Goal: Task Accomplishment & Management: Manage account settings

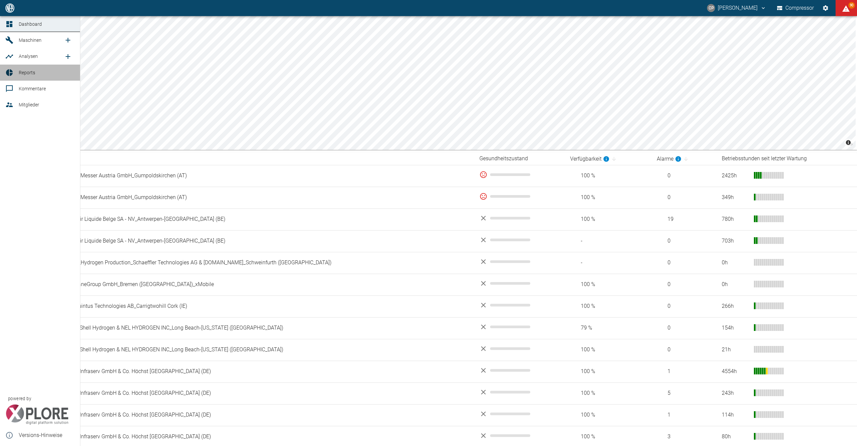
click at [11, 73] on icon at bounding box center [9, 73] width 8 height 8
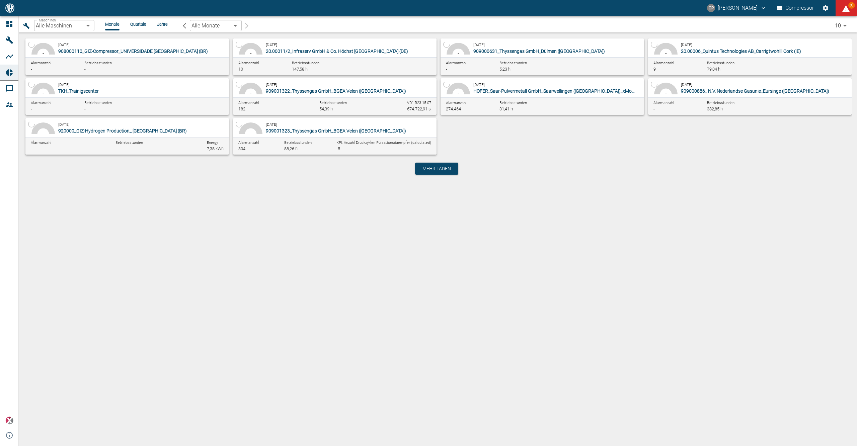
click at [83, 23] on body "[PERSON_NAME] Compressor 90 Dashboard Maschinen Analysen Reports Kommentare Mit…" at bounding box center [428, 223] width 857 height 446
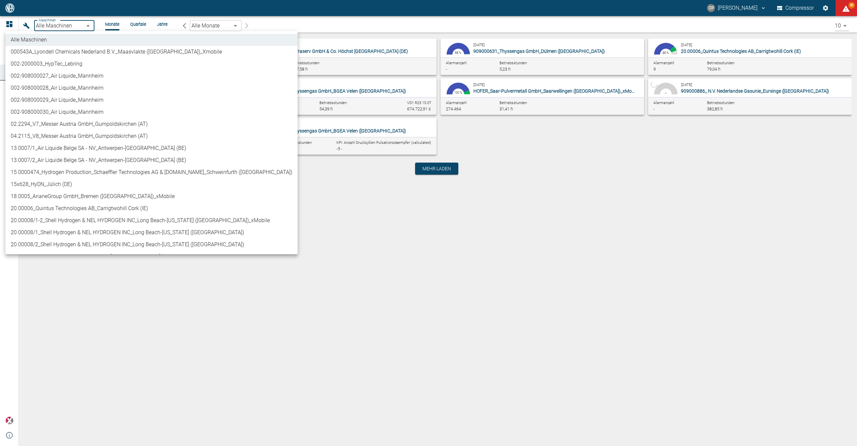
click at [68, 125] on li "02.2294_V7_Messer Austria GmbH_Gumpoldskirchen (AT)" at bounding box center [151, 124] width 292 height 12
type input "52381507-e89c-473a-84ef-8e4810c4aa68"
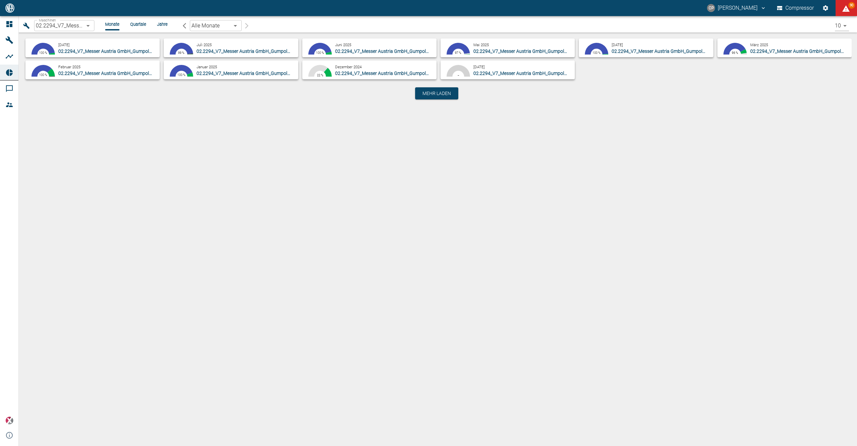
click at [140, 26] on li "Quartale" at bounding box center [138, 24] width 16 height 6
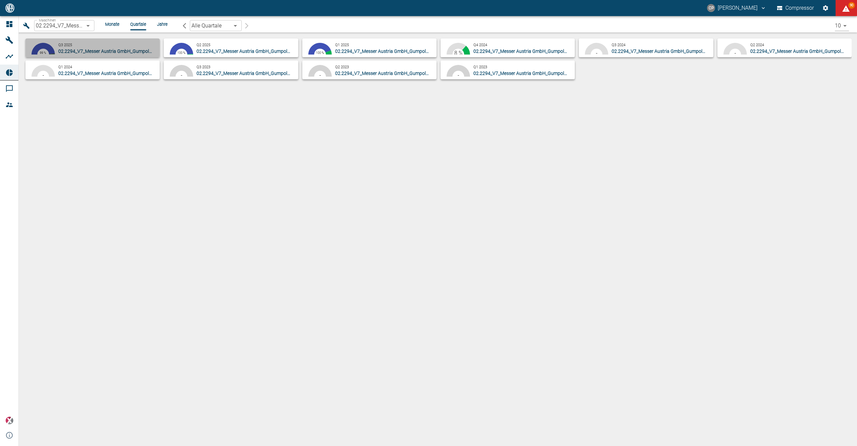
click at [126, 40] on button "97.84 % 2.15 % 0.74 % 0.35 % 99 % Q3 2025 02.2294_V7_Messer Austria GmbH_Gumpol…" at bounding box center [92, 47] width 134 height 19
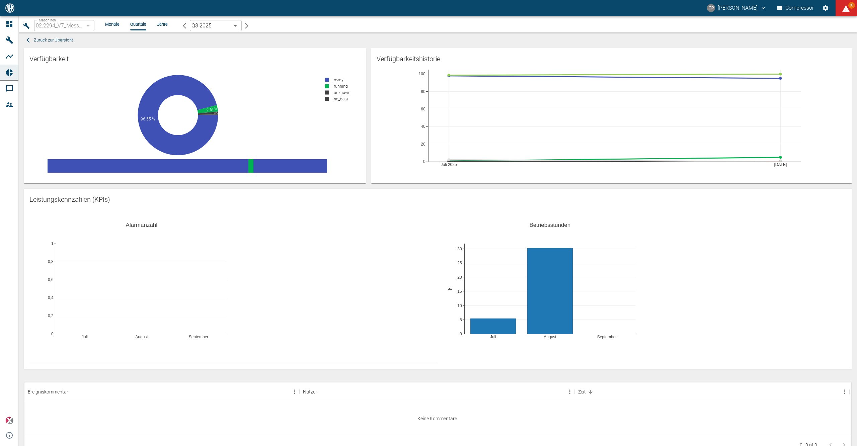
click at [109, 25] on li "Monate" at bounding box center [112, 24] width 14 height 6
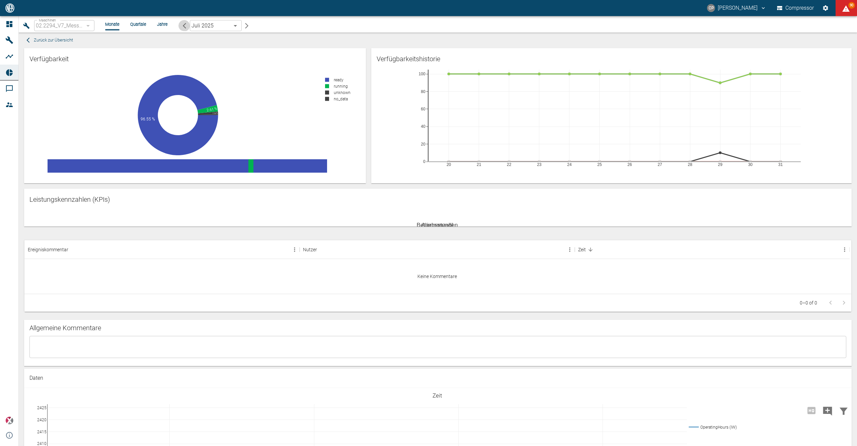
click at [188, 24] on button "button" at bounding box center [183, 25] width 11 height 11
click at [248, 27] on icon "button" at bounding box center [246, 25] width 7 height 7
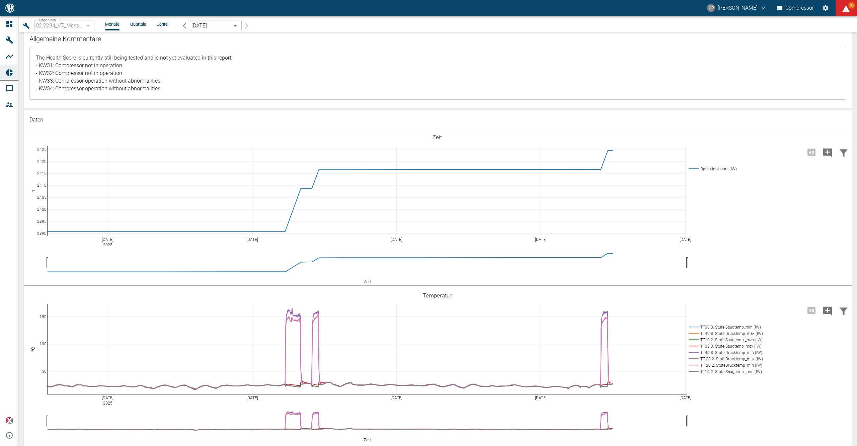
scroll to position [268, 0]
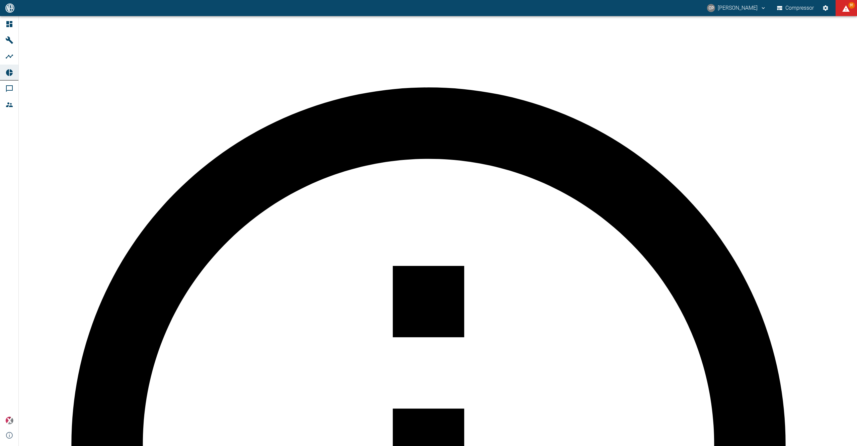
type textarea "The Health Score is currently still being tested and is not yet evaluated in th…"
click at [15, 291] on div "Dashboard Maschinen Analysen Reports Kommentare Mitglieder powered by Versions-…" at bounding box center [9, 231] width 19 height 430
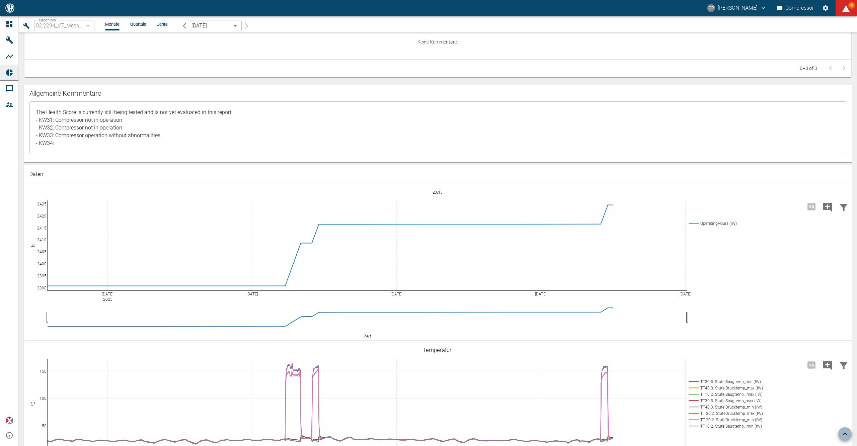
scroll to position [357, 0]
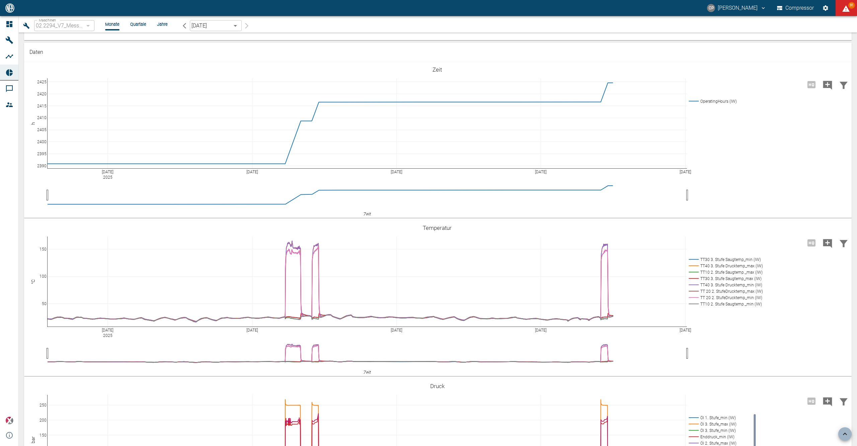
click at [90, 26] on div "02.2294_V7_Messer Austria GmbH_Gumpoldskirchen (AT)" at bounding box center [64, 25] width 60 height 11
click at [87, 25] on div "02.2294_V7_Messer Austria GmbH_Gumpoldskirchen (AT)" at bounding box center [64, 25] width 60 height 11
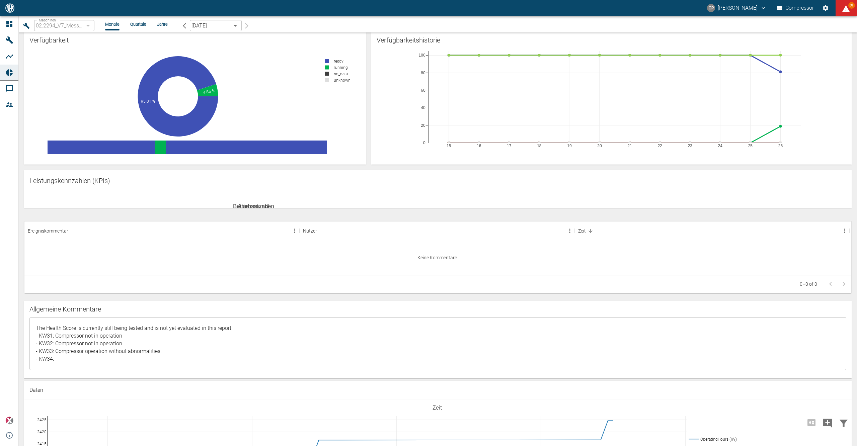
scroll to position [0, 0]
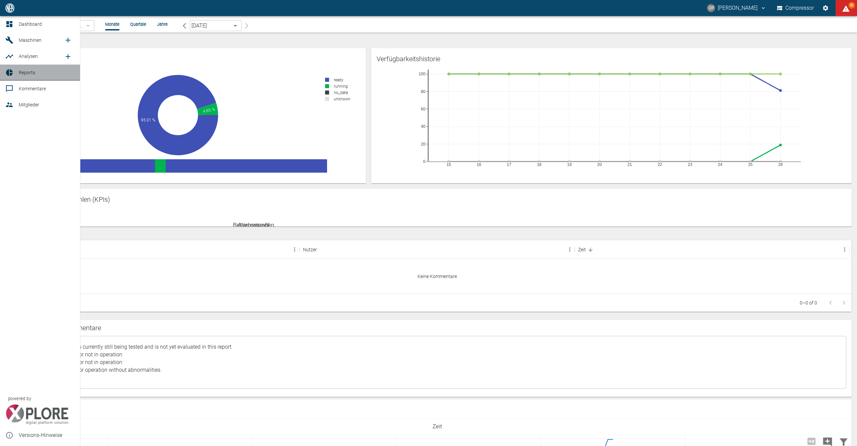
click at [7, 68] on link "Reports" at bounding box center [40, 73] width 80 height 16
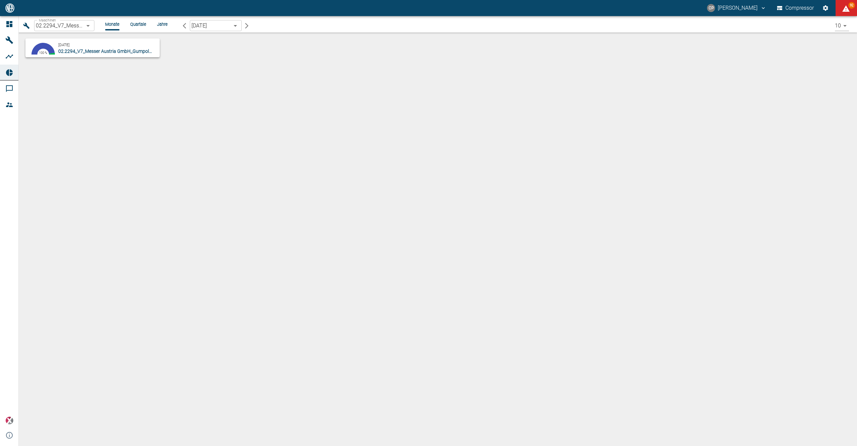
click at [87, 27] on body "[PERSON_NAME] Compressor 92 Dashboard Maschinen Analysen Reports Kommentare Mit…" at bounding box center [428, 223] width 857 height 446
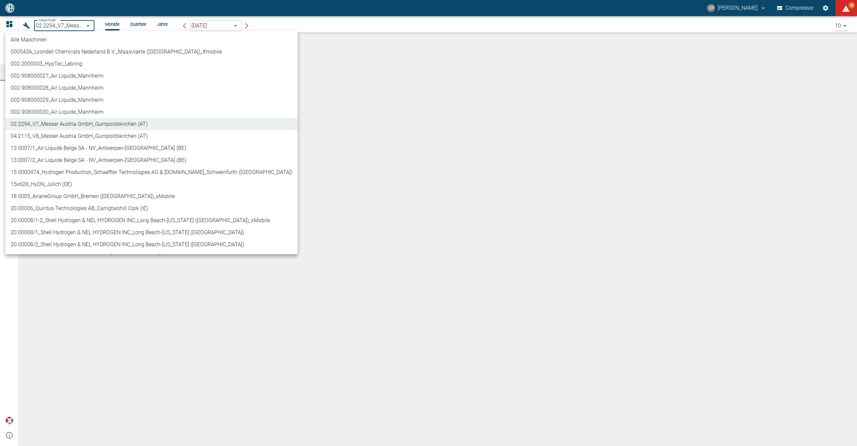
click at [74, 132] on li "04.2115_V8_Messer Austria GmbH_Gumpoldskirchen (AT)" at bounding box center [151, 136] width 292 height 12
type input "62df7942-7815-4ccf-a722-4ba74b721732"
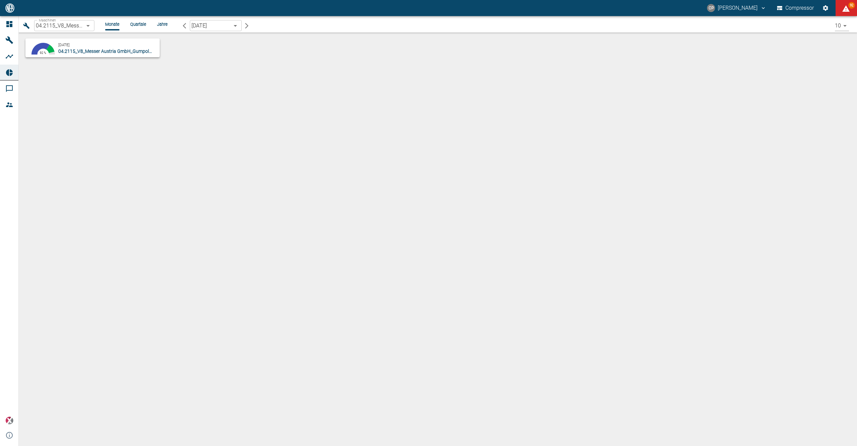
click at [118, 20] on div "Maschinen 04.2115_V8_Messer Austria GmbH_Gumpoldskirchen (AT) 62df7942-7815-4cc…" at bounding box center [435, 26] width 828 height 14
click at [114, 24] on li "Monate" at bounding box center [112, 24] width 14 height 6
click at [98, 43] on div "[DATE] 04.2115_V8_Messer Austria GmbH_Gumpoldskirchen (AT)" at bounding box center [107, 47] width 99 height 13
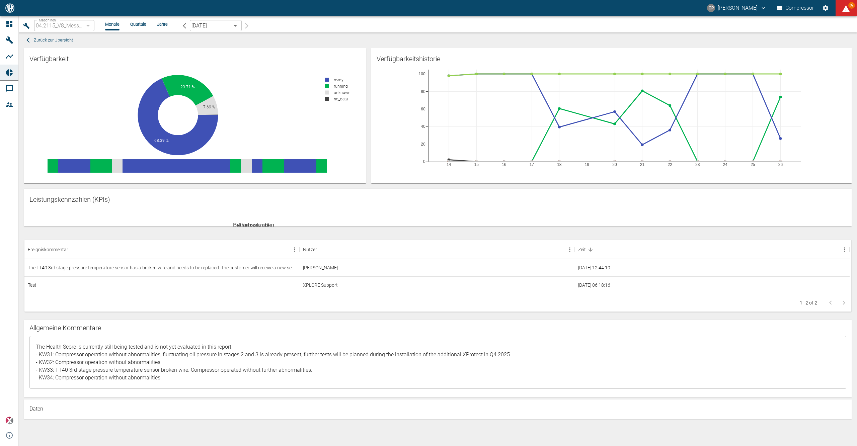
scroll to position [279, 0]
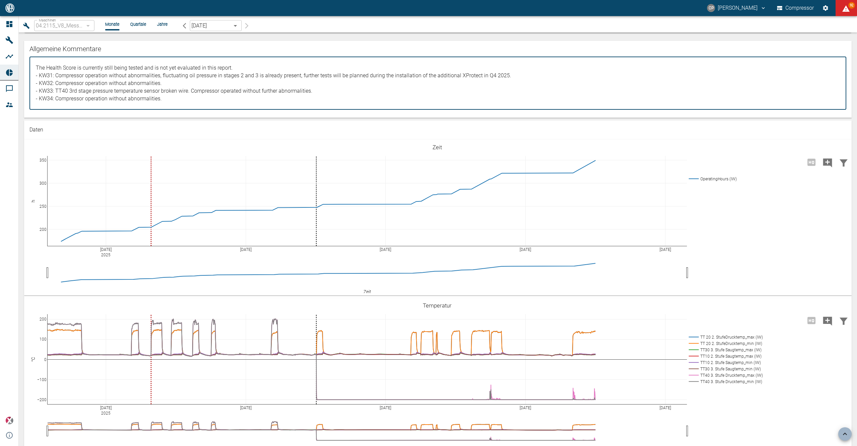
drag, startPoint x: 165, startPoint y: 391, endPoint x: 55, endPoint y: 391, distance: 110.1
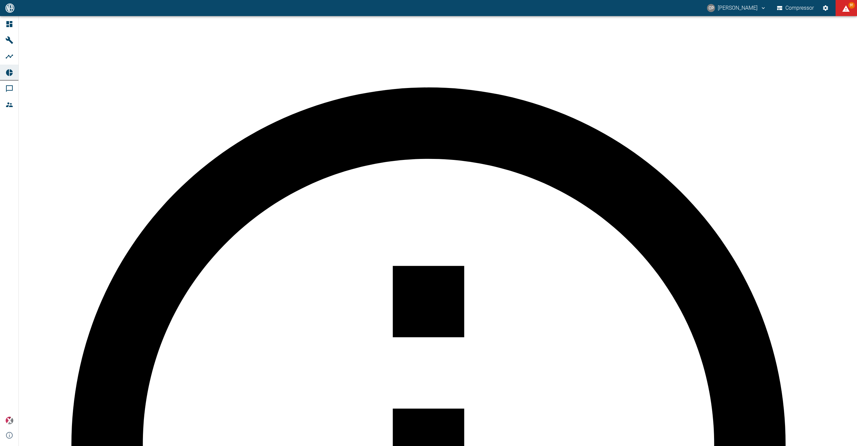
scroll to position [268, 0]
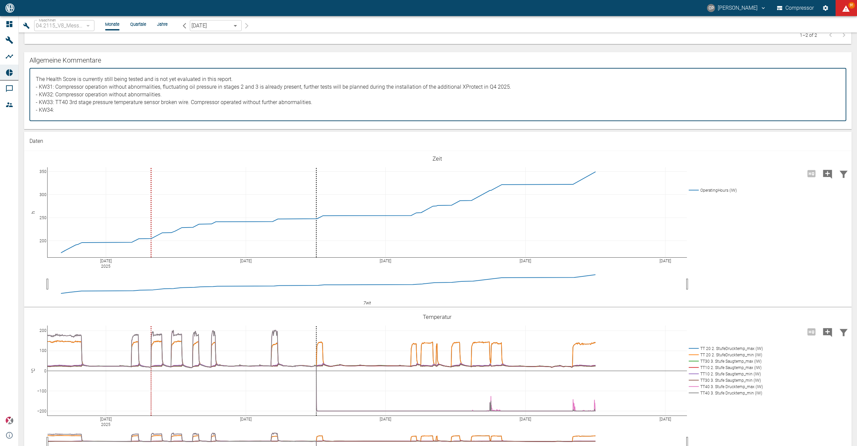
type textarea "The Health Score is currently still being tested and is not yet evaluated in th…"
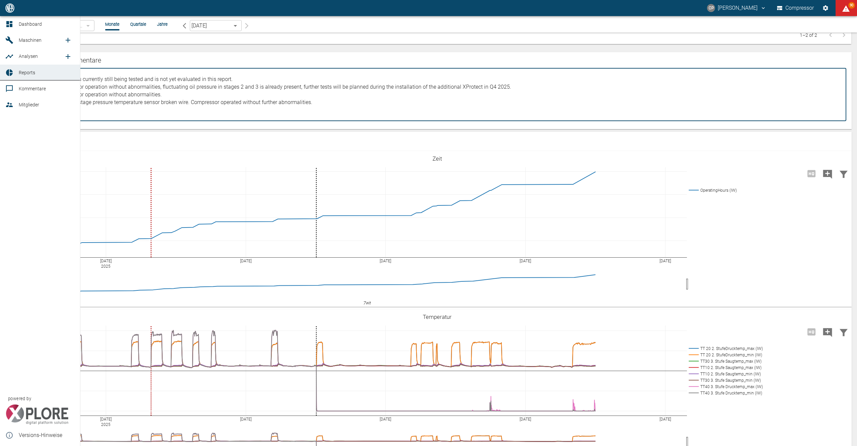
click at [14, 102] on div at bounding box center [10, 105] width 10 height 8
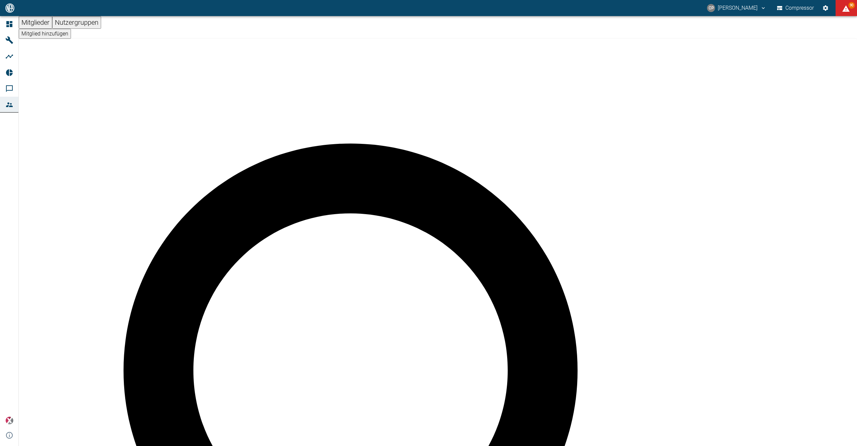
type input "brand"
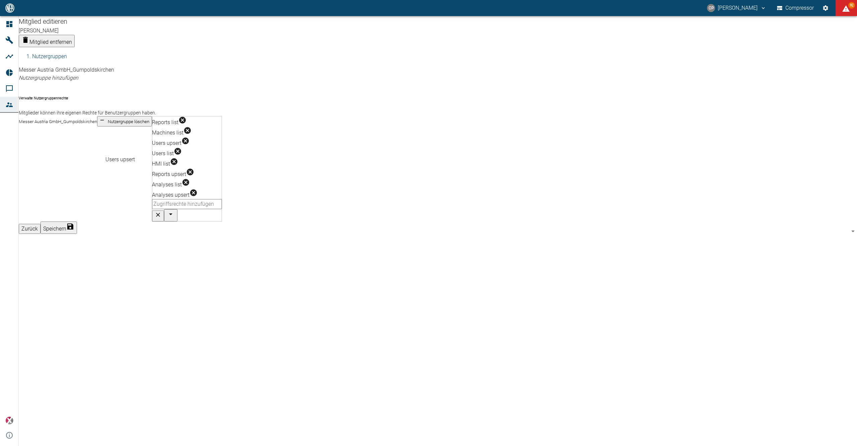
click at [181, 145] on icon "Users upsert" at bounding box center [185, 141] width 8 height 8
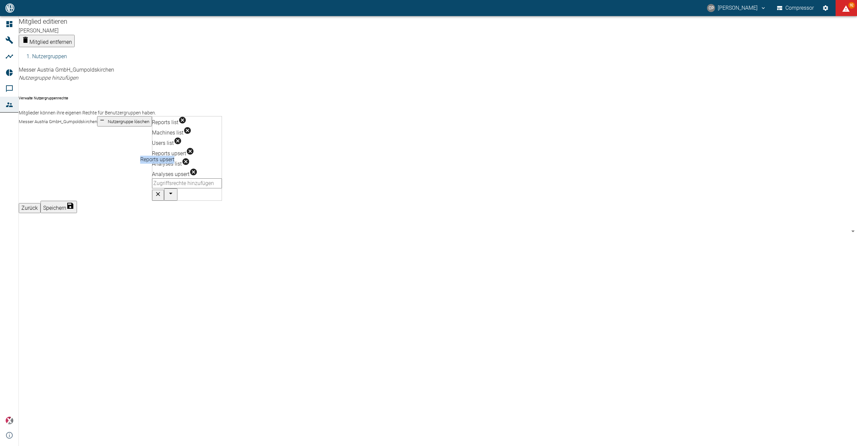
drag, startPoint x: 170, startPoint y: 165, endPoint x: 142, endPoint y: 167, distance: 28.2
click at [142, 164] on div "Reports upsert" at bounding box center [157, 160] width 34 height 8
copy div "Reports upsert"
click at [187, 150] on icon "Reports upsert" at bounding box center [190, 151] width 7 height 7
click at [77, 190] on button "Speichern" at bounding box center [59, 196] width 36 height 12
